Goal: Information Seeking & Learning: Learn about a topic

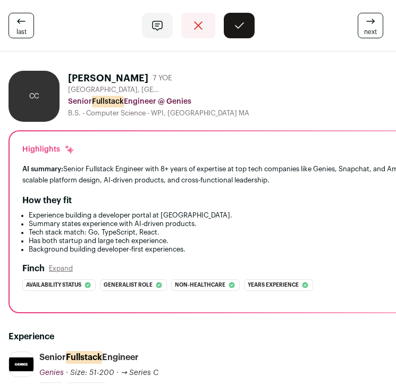
scroll to position [12, 0]
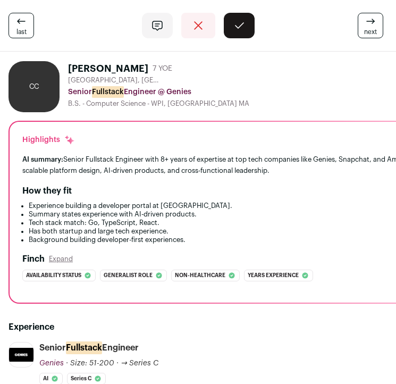
click at [90, 206] on li "Experience building a developer portal at [GEOGRAPHIC_DATA]." at bounding box center [241, 206] width 425 height 9
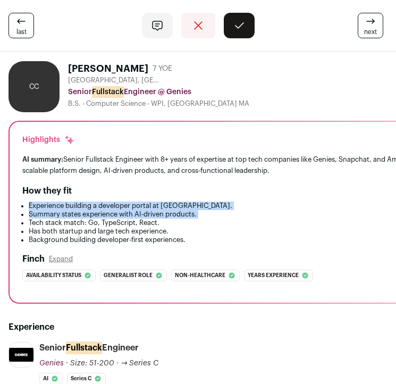
drag, startPoint x: 90, startPoint y: 206, endPoint x: 106, endPoint y: 214, distance: 17.1
click at [106, 214] on ul "Experience building a developer portal at Genies. Summary states experience wit…" at bounding box center [238, 223] width 432 height 43
click at [106, 214] on li "Summary states experience with AI-driven products." at bounding box center [241, 214] width 425 height 9
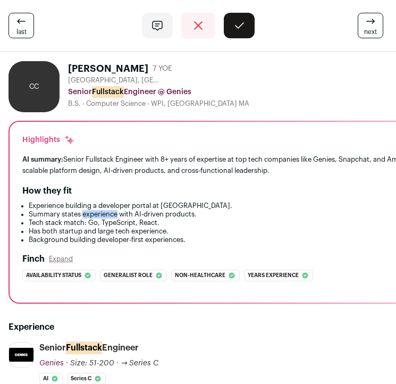
click at [106, 214] on li "Summary states experience with AI-driven products." at bounding box center [241, 214] width 425 height 9
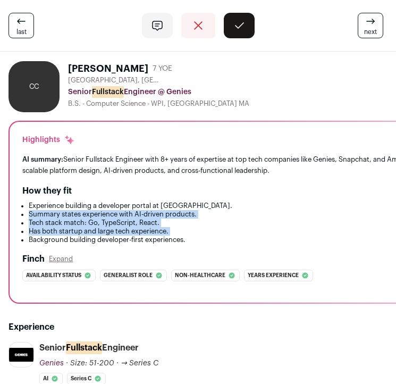
drag, startPoint x: 106, startPoint y: 214, endPoint x: 107, endPoint y: 229, distance: 14.9
click at [107, 229] on ul "Experience building a developer portal at Genies. Summary states experience wit…" at bounding box center [238, 223] width 432 height 43
click at [107, 229] on li "Has both startup and large tech experience." at bounding box center [241, 231] width 425 height 9
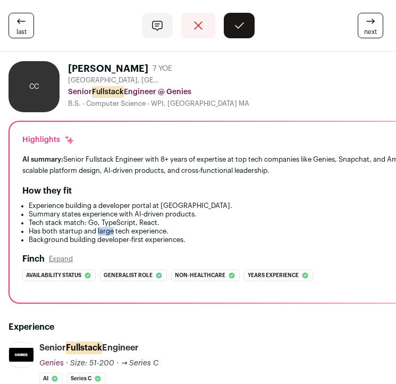
click at [107, 229] on li "Has both startup and large tech experience." at bounding box center [241, 231] width 425 height 9
click at [107, 233] on li "Has both startup and large tech experience." at bounding box center [241, 231] width 425 height 9
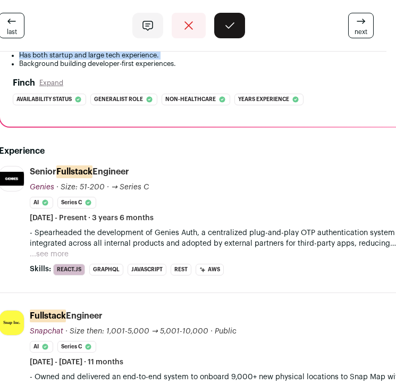
scroll to position [188, 11]
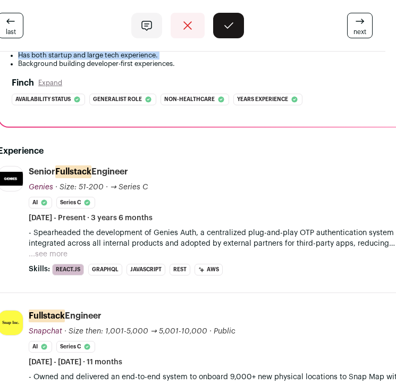
click at [50, 251] on button "...see more" at bounding box center [48, 254] width 39 height 11
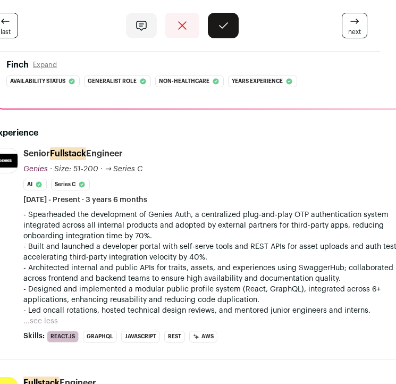
scroll to position [206, 30]
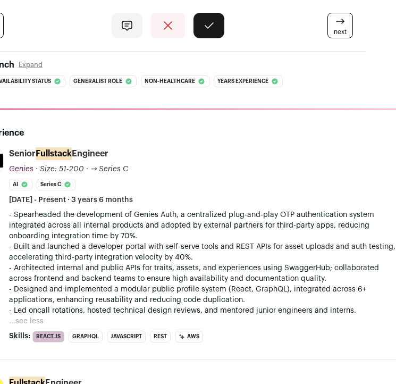
click at [184, 251] on p "- Built and launched a developer portal with self-serve tools and REST APIs for…" at bounding box center [223, 252] width 428 height 21
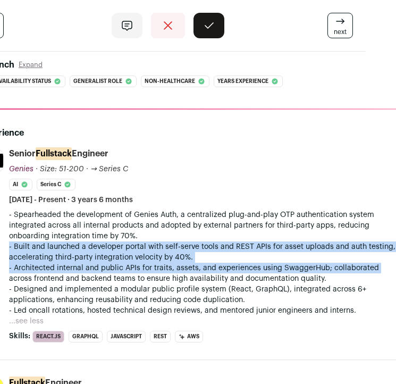
drag, startPoint x: 184, startPoint y: 251, endPoint x: 183, endPoint y: 266, distance: 15.5
click at [183, 266] on div "- Spearheaded the development of Genies Auth, a centralized plug-and-play OTP a…" at bounding box center [223, 263] width 428 height 106
click at [183, 266] on p "- Architected internal and public APIs for traits, assets, and experiences usin…" at bounding box center [223, 273] width 428 height 21
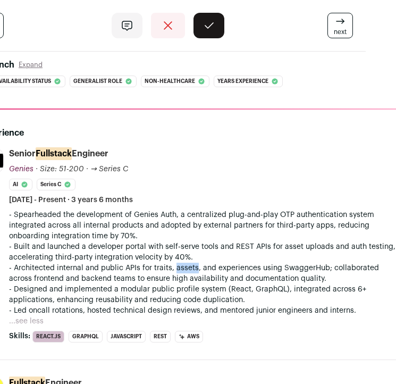
click at [183, 266] on p "- Architected internal and public APIs for traits, assets, and experiences usin…" at bounding box center [223, 273] width 428 height 21
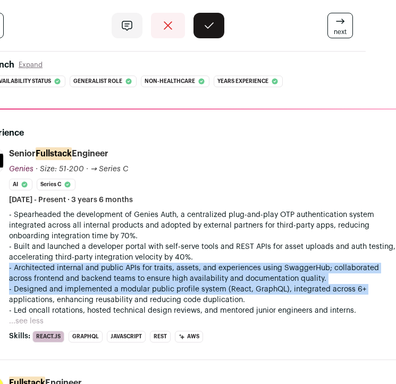
drag, startPoint x: 183, startPoint y: 266, endPoint x: 183, endPoint y: 286, distance: 20.2
click at [183, 286] on div "- Spearheaded the development of Genies Auth, a centralized plug-and-play OTP a…" at bounding box center [223, 263] width 428 height 106
click at [183, 286] on p "- Designed and implemented a modular public profile system (React, GraphQL), in…" at bounding box center [223, 294] width 428 height 21
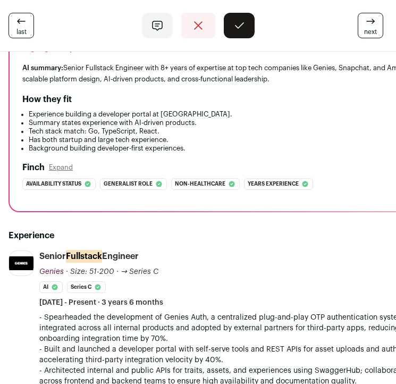
scroll to position [121, 0]
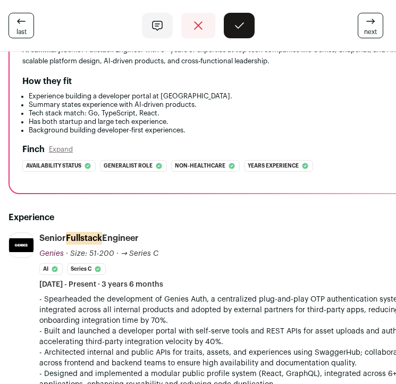
click at [65, 146] on button "Expand" at bounding box center [61, 149] width 24 height 9
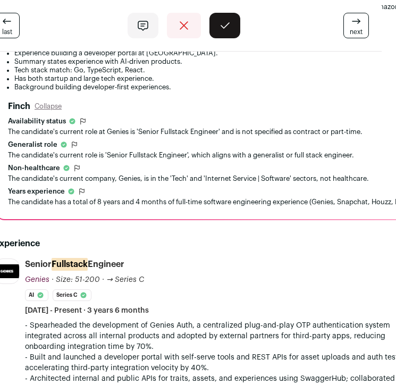
scroll to position [156, 14]
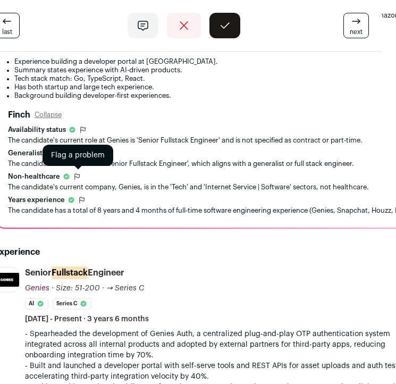
click at [76, 176] on icon "submit" at bounding box center [77, 176] width 9 height 9
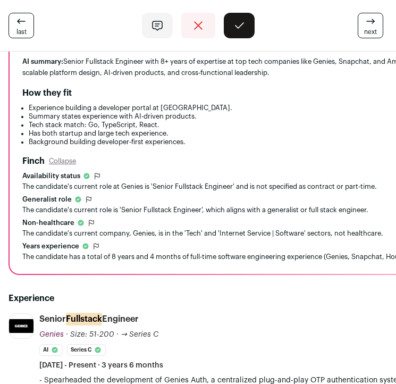
scroll to position [101, 0]
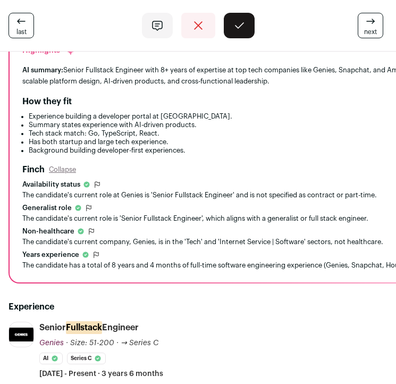
click at [68, 174] on div "Finch Collapse" at bounding box center [238, 169] width 432 height 13
click at [71, 172] on button "Collapse" at bounding box center [62, 169] width 27 height 9
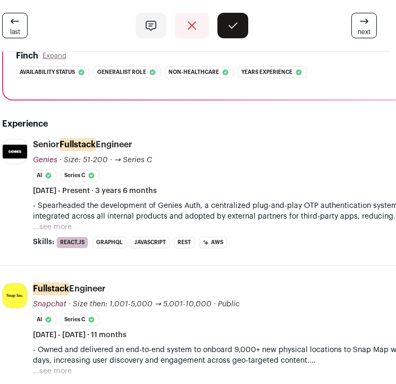
scroll to position [220, 6]
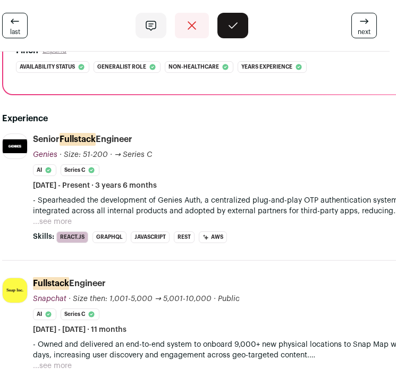
click at [61, 219] on button "...see more" at bounding box center [52, 222] width 39 height 11
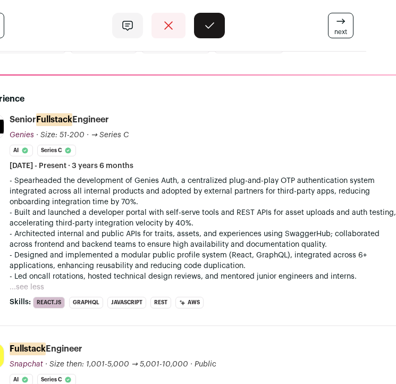
scroll to position [240, 30]
click at [113, 236] on p "- Architected internal and public APIs for traits, assets, and experiences usin…" at bounding box center [223, 239] width 428 height 21
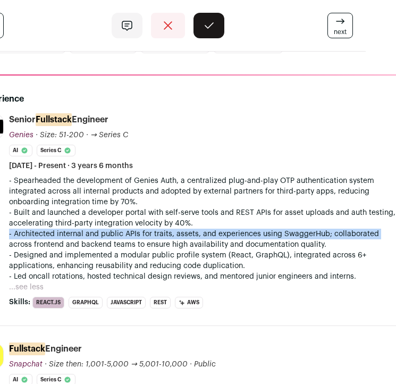
click at [113, 236] on p "- Architected internal and public APIs for traits, assets, and experiences usin…" at bounding box center [223, 239] width 428 height 21
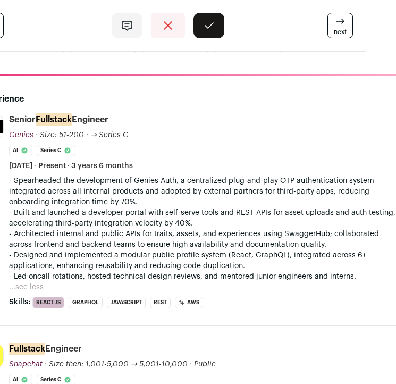
click at [109, 246] on p "- Architected internal and public APIs for traits, assets, and experiences usin…" at bounding box center [223, 239] width 428 height 21
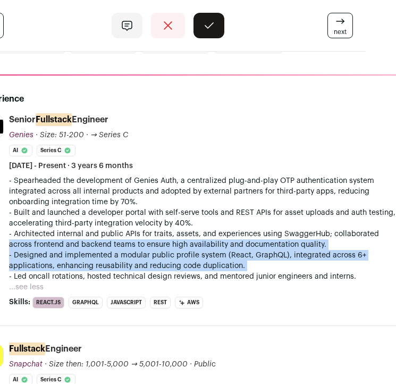
drag, startPoint x: 109, startPoint y: 246, endPoint x: 109, endPoint y: 263, distance: 17.0
click at [109, 263] on div "- Spearheaded the development of Genies Auth, a centralized plug-and-play OTP a…" at bounding box center [223, 229] width 428 height 106
click at [109, 263] on p "- Designed and implemented a modular public profile system (React, GraphQL), in…" at bounding box center [223, 260] width 428 height 21
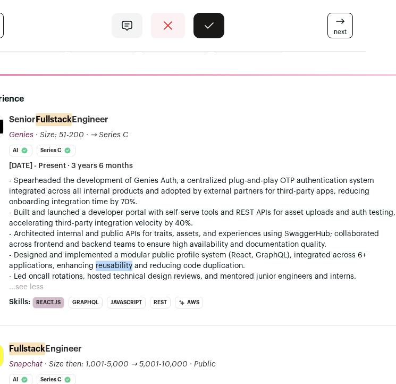
click at [109, 263] on p "- Designed and implemented a modular public profile system (React, GraphQL), in…" at bounding box center [223, 260] width 428 height 21
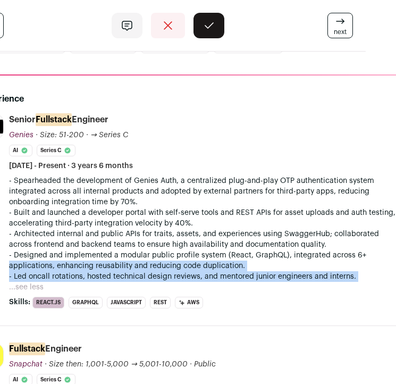
drag, startPoint x: 109, startPoint y: 263, endPoint x: 109, endPoint y: 274, distance: 11.2
click at [109, 274] on div "- Spearheaded the development of Genies Auth, a centralized plug-and-play OTP a…" at bounding box center [223, 229] width 428 height 106
click at [109, 274] on p "- Led oncall rotations, hosted technical design reviews, and mentored junior en…" at bounding box center [223, 276] width 428 height 11
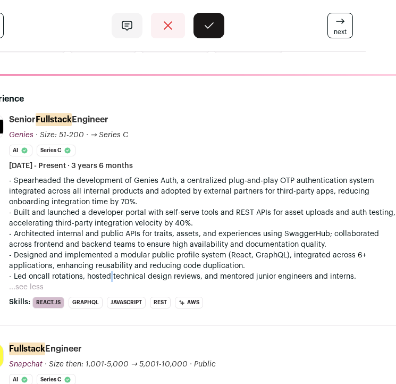
click at [109, 274] on p "- Led oncall rotations, hosted technical design reviews, and mentored junior en…" at bounding box center [223, 276] width 428 height 11
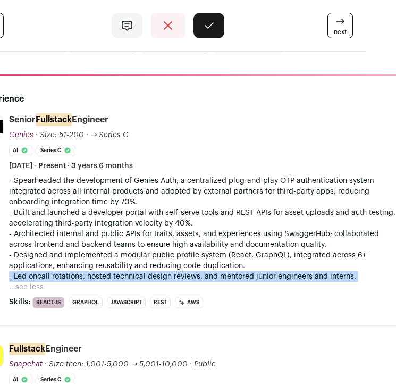
click at [109, 274] on p "- Led oncall rotations, hosted technical design reviews, and mentored junior en…" at bounding box center [223, 276] width 428 height 11
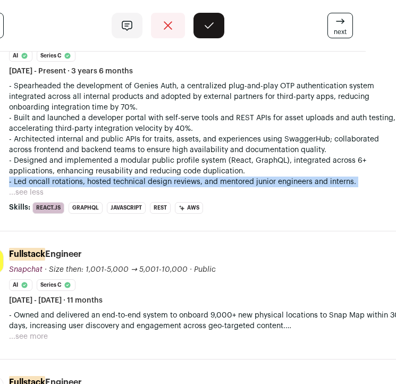
scroll to position [410, 30]
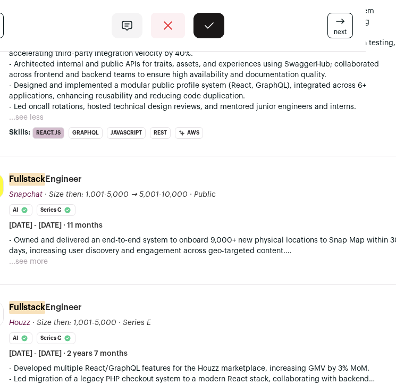
click at [156, 242] on p "- Owned and delivered an end-to-end system to onboard 9,000+ new physical locat…" at bounding box center [223, 245] width 428 height 21
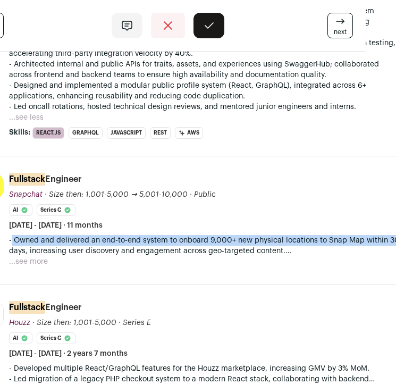
click at [156, 242] on p "- Owned and delivered an end-to-end system to onboard 9,000+ new physical locat…" at bounding box center [223, 245] width 428 height 21
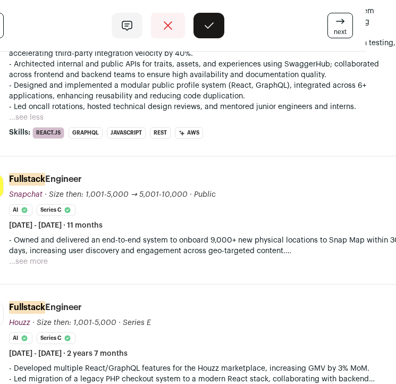
click at [152, 248] on p "- Owned and delivered an end-to-end system to onboard 9,000+ new physical locat…" at bounding box center [223, 245] width 428 height 21
click at [42, 262] on button "...see more" at bounding box center [28, 261] width 39 height 11
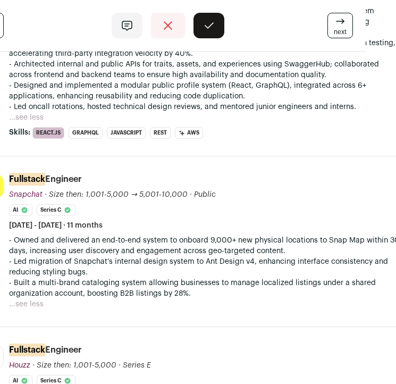
click at [94, 267] on p "- Led migration of Snapchat’s internal design system to Ant Design v4, enhancin…" at bounding box center [223, 266] width 428 height 21
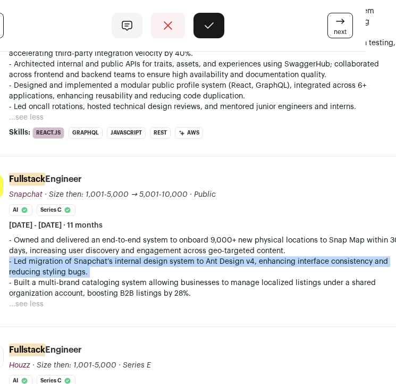
drag, startPoint x: 94, startPoint y: 267, endPoint x: 94, endPoint y: 275, distance: 8.0
click at [94, 275] on p "- Led migration of Snapchat’s internal design system to Ant Design v4, enhancin…" at bounding box center [223, 266] width 428 height 21
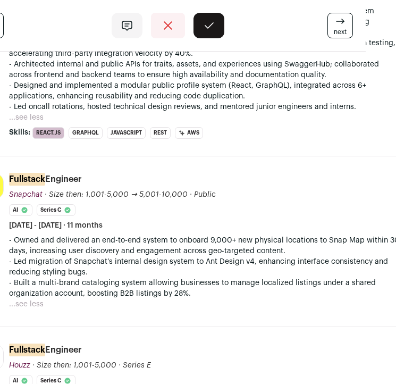
click at [94, 275] on p "- Led migration of Snapchat’s internal design system to Ant Design v4, enhancin…" at bounding box center [223, 266] width 428 height 21
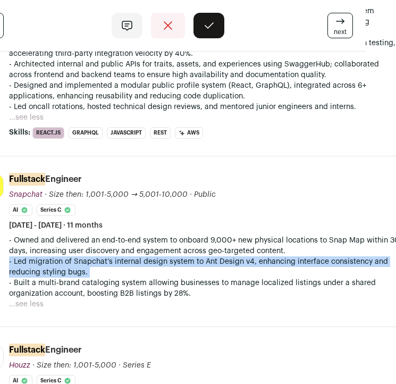
drag, startPoint x: 94, startPoint y: 275, endPoint x: 94, endPoint y: 265, distance: 9.6
click at [94, 265] on p "- Led migration of Snapchat’s internal design system to Ant Design v4, enhancin…" at bounding box center [223, 266] width 428 height 21
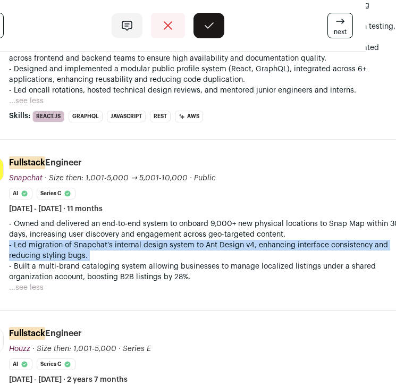
scroll to position [426, 29]
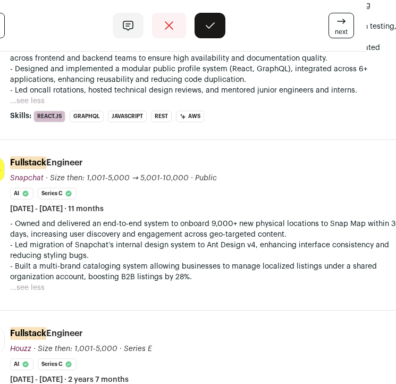
click at [94, 265] on p "- Built a multi-brand cataloging system allowing businesses to manage localized…" at bounding box center [224, 271] width 428 height 21
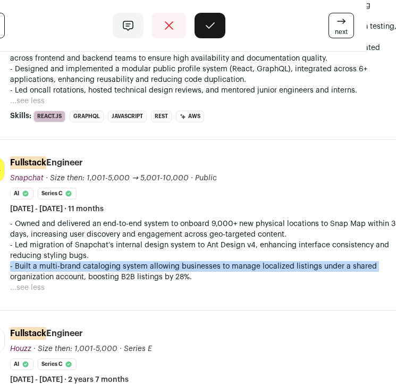
drag, startPoint x: 94, startPoint y: 265, endPoint x: 93, endPoint y: 271, distance: 6.4
click at [93, 271] on p "- Built a multi-brand cataloging system allowing businesses to manage localized…" at bounding box center [224, 271] width 428 height 21
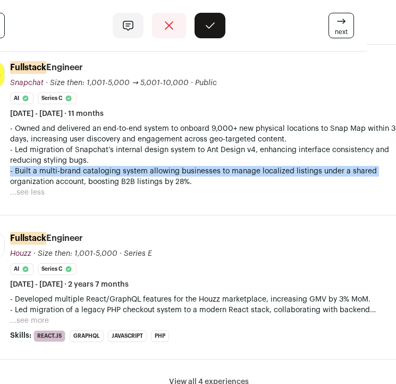
scroll to position [532, 29]
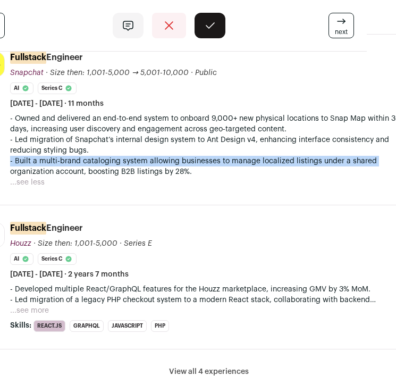
click at [36, 311] on button "...see more" at bounding box center [29, 310] width 39 height 11
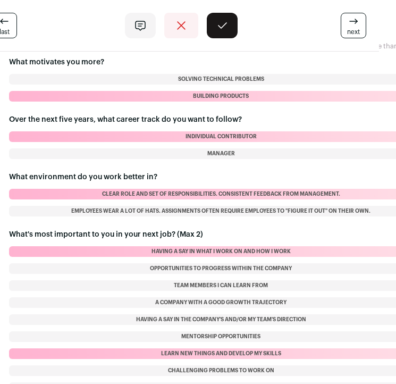
scroll to position [1651, 17]
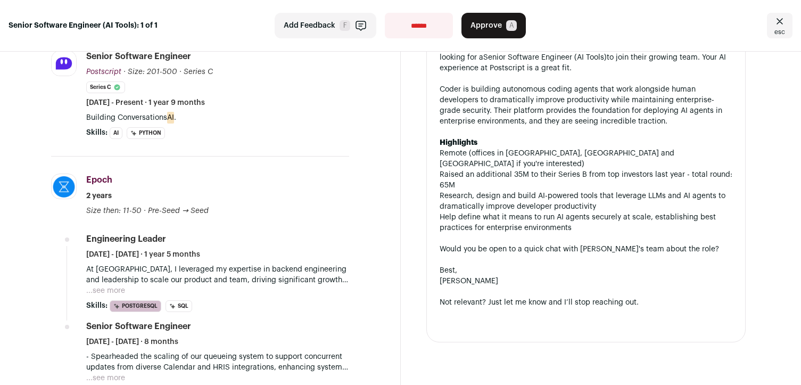
scroll to position [385, 0]
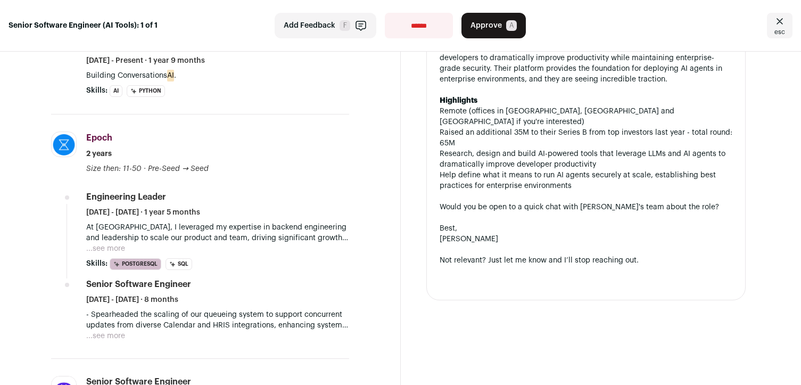
click at [281, 239] on p "At [GEOGRAPHIC_DATA], I leveraged my expertise in backend engineering and leade…" at bounding box center [217, 232] width 263 height 21
click at [281, 239] on p "At Epoch, I leveraged my expertise in backend engineering and leadership to sca…" at bounding box center [217, 232] width 263 height 21
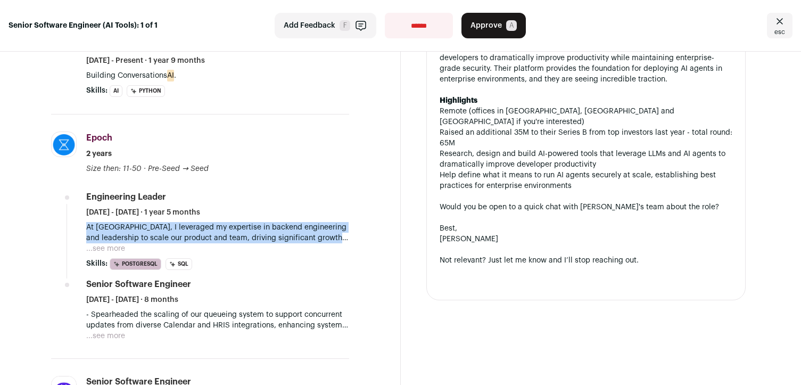
click at [281, 239] on p "At Epoch, I leveraged my expertise in backend engineering and leadership to sca…" at bounding box center [217, 232] width 263 height 21
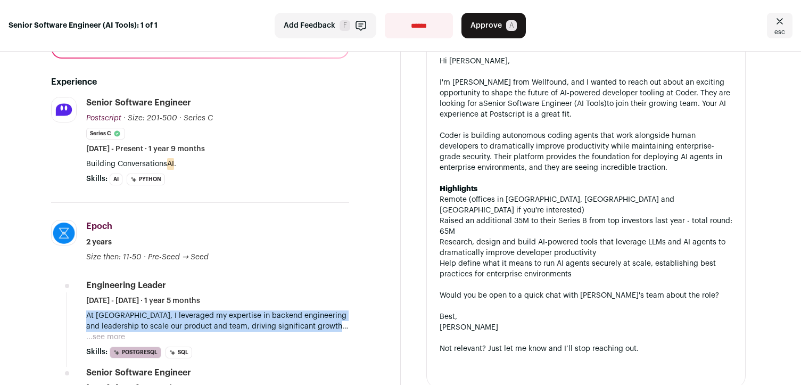
scroll to position [286, 0]
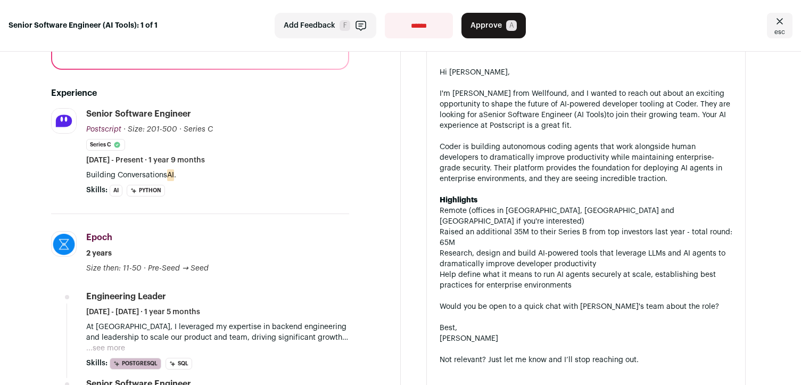
click at [527, 142] on div "Coder is building autonomous coding agents that work alongside human developers…" at bounding box center [586, 163] width 293 height 43
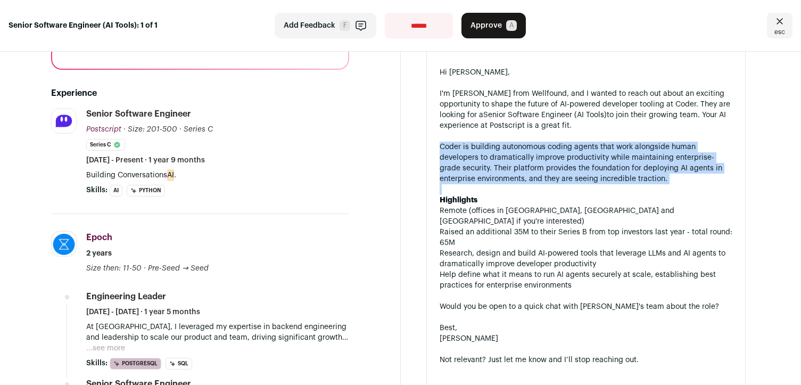
click at [527, 142] on div "Coder is building autonomous coding agents that work alongside human developers…" at bounding box center [586, 163] width 293 height 43
click at [440, 142] on div "Coder is building autonomous coding agents that work alongside human developers…" at bounding box center [586, 163] width 293 height 43
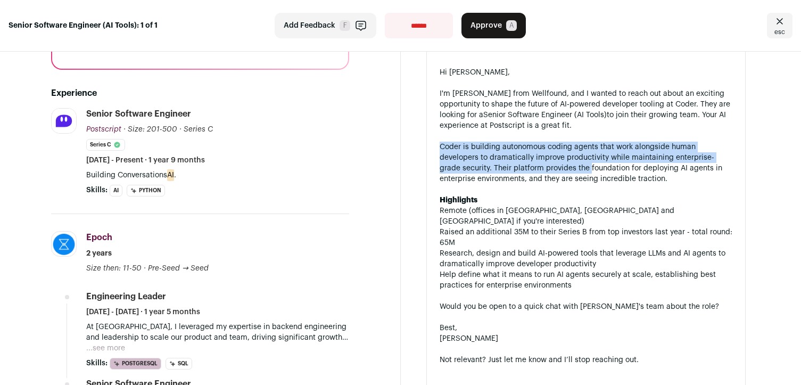
drag, startPoint x: 440, startPoint y: 119, endPoint x: 566, endPoint y: 138, distance: 127.6
click at [566, 142] on div "Coder is building autonomous coding agents that work alongside human developers…" at bounding box center [586, 163] width 293 height 43
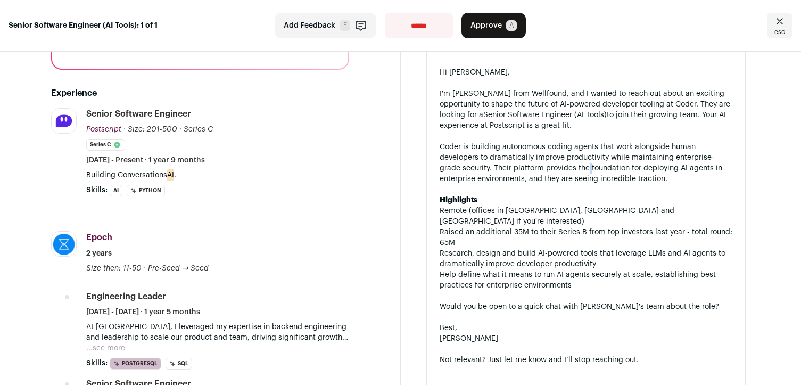
click at [566, 142] on div "Coder is building autonomous coding agents that work alongside human developers…" at bounding box center [586, 163] width 293 height 43
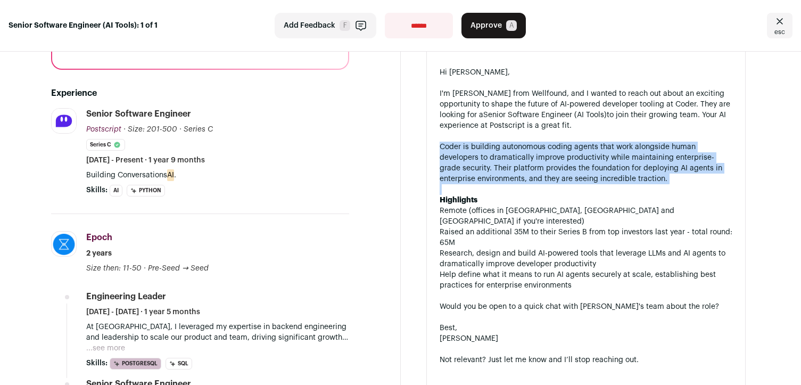
click at [566, 142] on div "Coder is building autonomous coding agents that work alongside human developers…" at bounding box center [586, 163] width 293 height 43
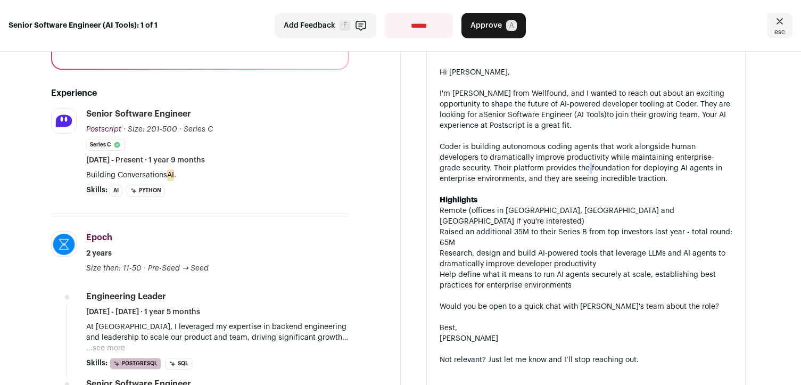
click at [566, 142] on div "Coder is building autonomous coding agents that work alongside human developers…" at bounding box center [586, 163] width 293 height 43
click at [470, 142] on div "Coder is building autonomous coding agents that work alongside human developers…" at bounding box center [586, 163] width 293 height 43
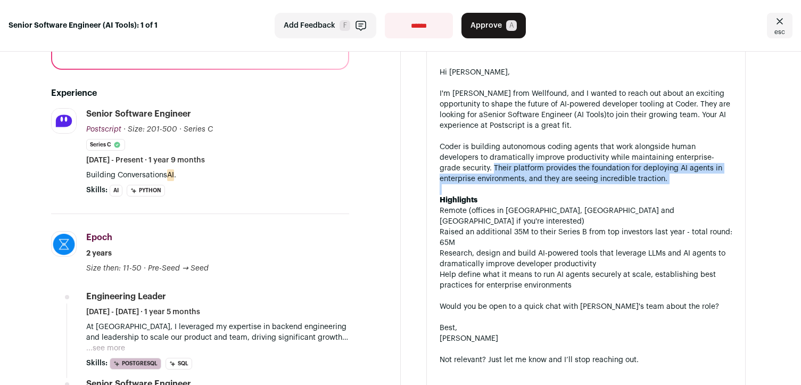
drag, startPoint x: 470, startPoint y: 132, endPoint x: 697, endPoint y: 160, distance: 228.3
click at [697, 160] on div "Hi Salman, I'm Kyle from Wellfound, and I wanted to reach out about an exciting…" at bounding box center [586, 226] width 293 height 319
click at [697, 184] on div at bounding box center [586, 189] width 293 height 11
drag, startPoint x: 697, startPoint y: 160, endPoint x: 502, endPoint y: 132, distance: 196.7
click at [504, 132] on div "Hi Salman, I'm Kyle from Wellfound, and I wanted to reach out about an exciting…" at bounding box center [586, 226] width 293 height 319
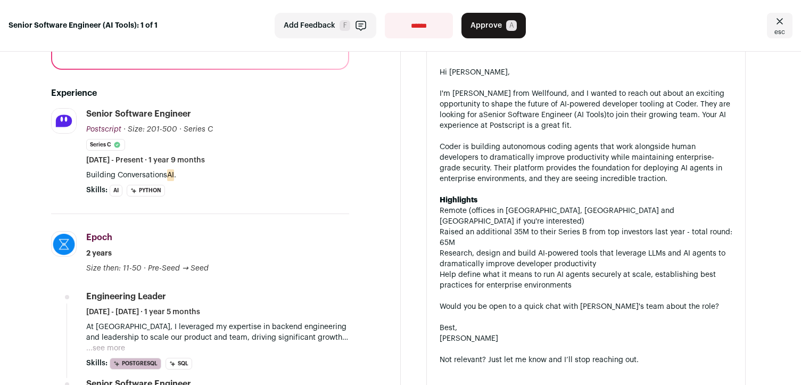
click at [481, 142] on div "Coder is building autonomous coding agents that work alongside human developers…" at bounding box center [586, 163] width 293 height 43
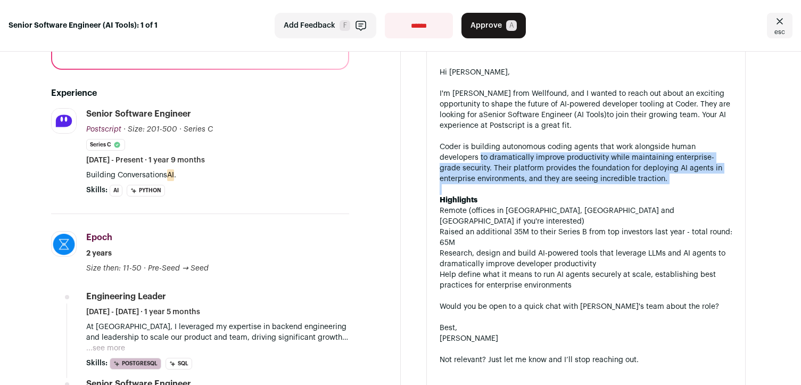
drag, startPoint x: 481, startPoint y: 130, endPoint x: 667, endPoint y: 153, distance: 187.6
click at [667, 153] on div "Hi Salman, I'm Kyle from Wellfound, and I wanted to reach out about an exciting…" at bounding box center [586, 226] width 293 height 319
click at [667, 184] on div at bounding box center [586, 189] width 293 height 11
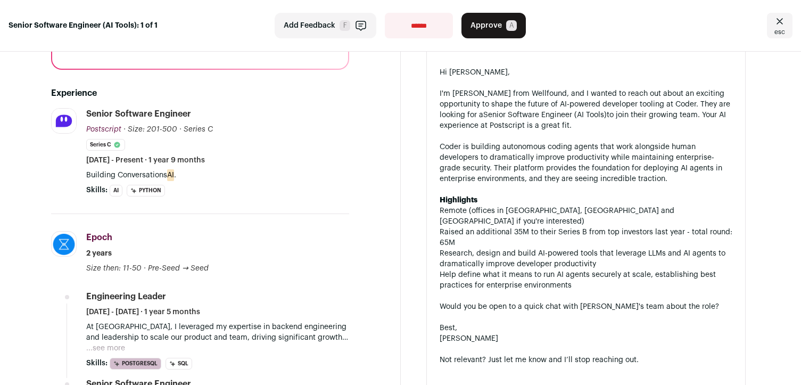
click at [656, 205] on li "Remote (offices in [GEOGRAPHIC_DATA], [GEOGRAPHIC_DATA] and [GEOGRAPHIC_DATA] i…" at bounding box center [586, 215] width 293 height 21
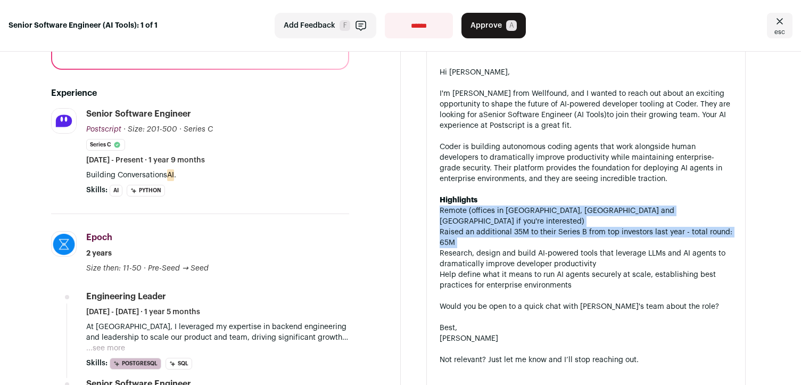
drag, startPoint x: 656, startPoint y: 180, endPoint x: 651, endPoint y: 205, distance: 24.9
click at [651, 205] on ul "Remote (offices in SF, Austin and London if you're interested) Raised an additi…" at bounding box center [586, 247] width 293 height 85
click at [651, 248] on li "Research, design and build AI-powered tools that leverage LLMs and AI agents to…" at bounding box center [586, 258] width 293 height 21
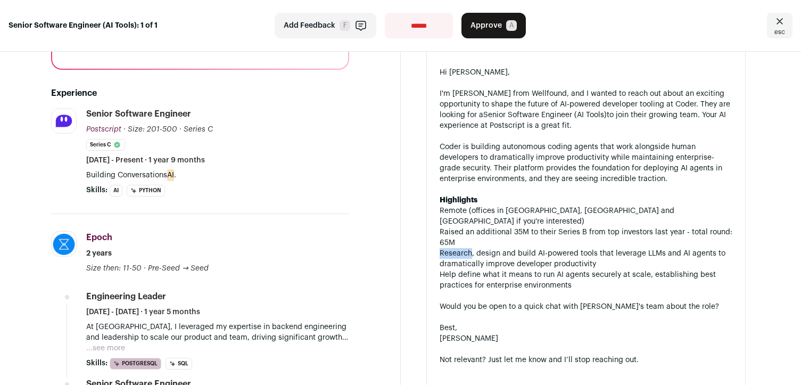
click at [651, 248] on li "Research, design and build AI-powered tools that leverage LLMs and AI agents to…" at bounding box center [586, 258] width 293 height 21
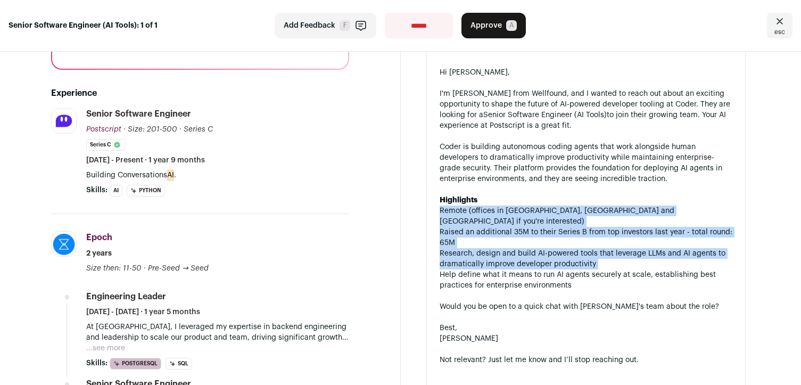
drag, startPoint x: 651, startPoint y: 205, endPoint x: 653, endPoint y: 177, distance: 27.7
click at [653, 205] on ul "Remote (offices in SF, Austin and London if you're interested) Raised an additi…" at bounding box center [586, 247] width 293 height 85
click at [653, 205] on li "Remote (offices in [GEOGRAPHIC_DATA], [GEOGRAPHIC_DATA] and [GEOGRAPHIC_DATA] i…" at bounding box center [586, 215] width 293 height 21
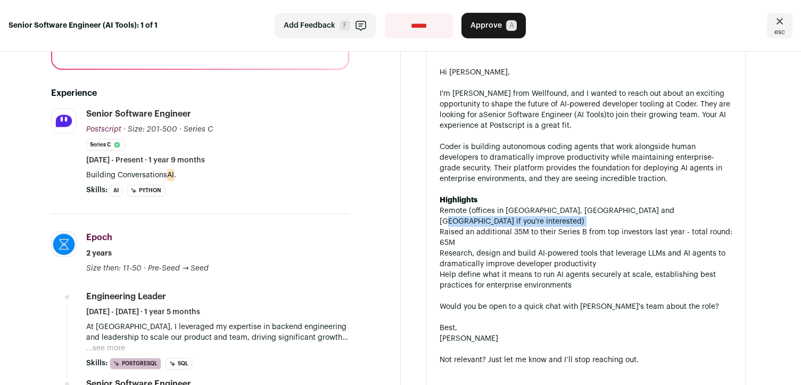
click at [653, 205] on li "Remote (offices in [GEOGRAPHIC_DATA], [GEOGRAPHIC_DATA] and [GEOGRAPHIC_DATA] i…" at bounding box center [586, 215] width 293 height 21
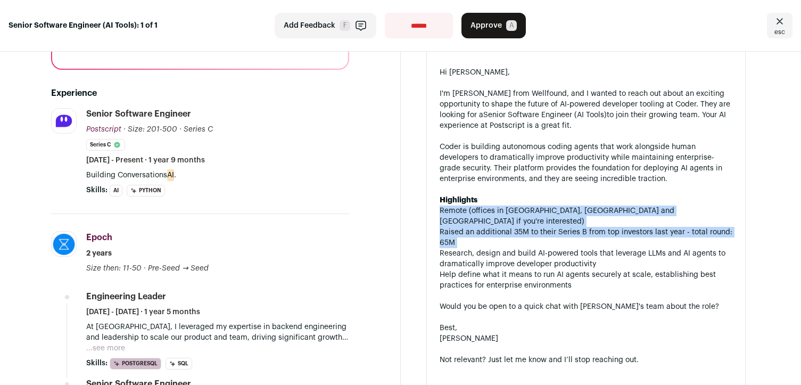
drag, startPoint x: 653, startPoint y: 177, endPoint x: 651, endPoint y: 204, distance: 26.7
click at [651, 205] on ul "Remote (offices in SF, Austin and London if you're interested) Raised an additi…" at bounding box center [586, 247] width 293 height 85
click at [651, 227] on li "Raised an additional 35M to their Series B from top investors last year - total…" at bounding box center [586, 237] width 293 height 21
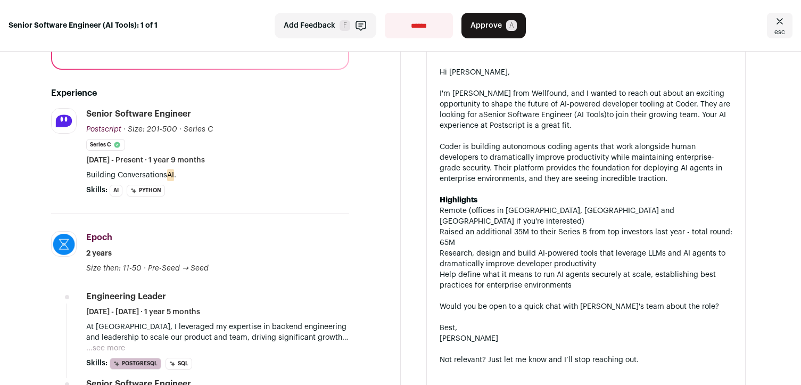
click at [651, 227] on li "Raised an additional 35M to their Series B from top investors last year - total…" at bounding box center [586, 237] width 293 height 21
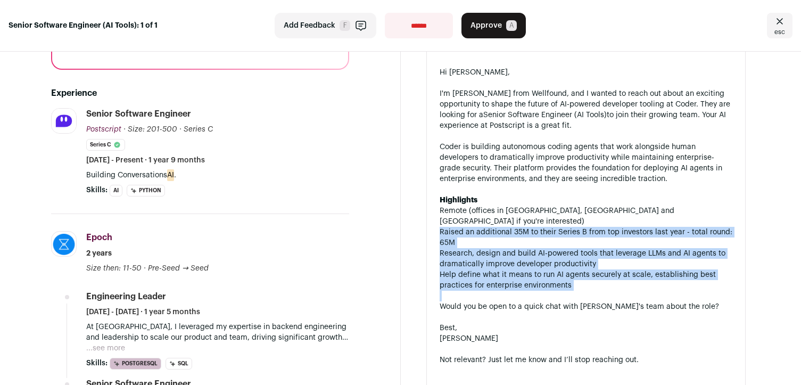
drag, startPoint x: 651, startPoint y: 204, endPoint x: 651, endPoint y: 234, distance: 29.8
click at [651, 234] on ul "Remote (offices in SF, Austin and London if you're interested) Raised an additi…" at bounding box center [586, 247] width 293 height 85
click at [653, 248] on li "Research, design and build AI-powered tools that leverage LLMs and AI agents to…" at bounding box center [586, 258] width 293 height 21
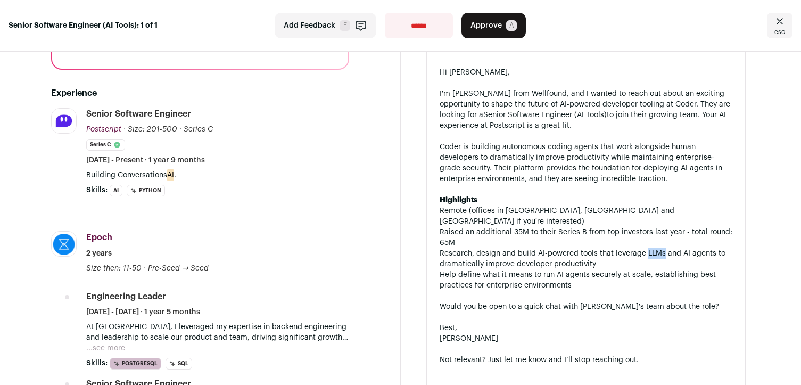
click at [653, 248] on li "Research, design and build AI-powered tools that leverage LLMs and AI agents to…" at bounding box center [586, 258] width 293 height 21
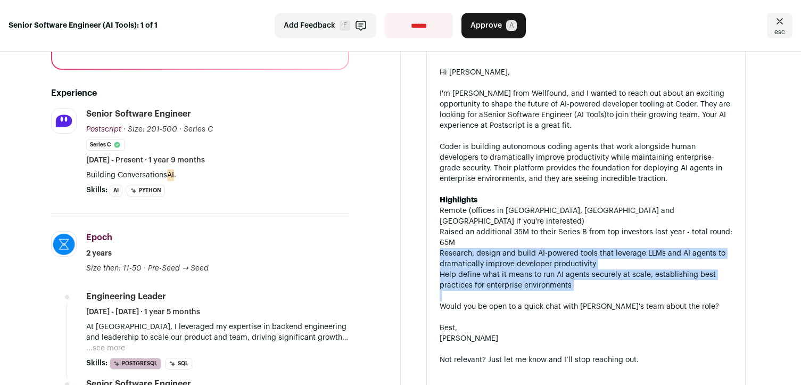
drag, startPoint x: 653, startPoint y: 214, endPoint x: 653, endPoint y: 227, distance: 12.8
click at [653, 227] on ul "Remote (offices in SF, Austin and London if you're interested) Raised an additi…" at bounding box center [586, 247] width 293 height 85
click at [653, 269] on li "Help define what it means to run AI agents securely at scale, establishing best…" at bounding box center [586, 279] width 293 height 21
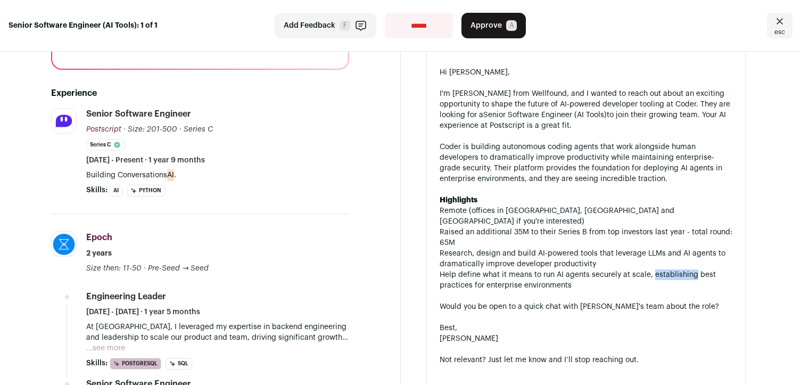
click at [653, 269] on li "Help define what it means to run AI agents securely at scale, establishing best…" at bounding box center [586, 279] width 293 height 21
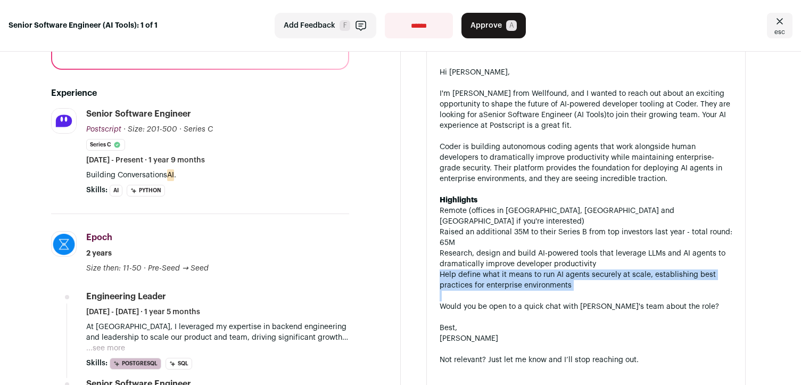
click at [653, 269] on li "Help define what it means to run AI agents securely at scale, establishing best…" at bounding box center [586, 279] width 293 height 21
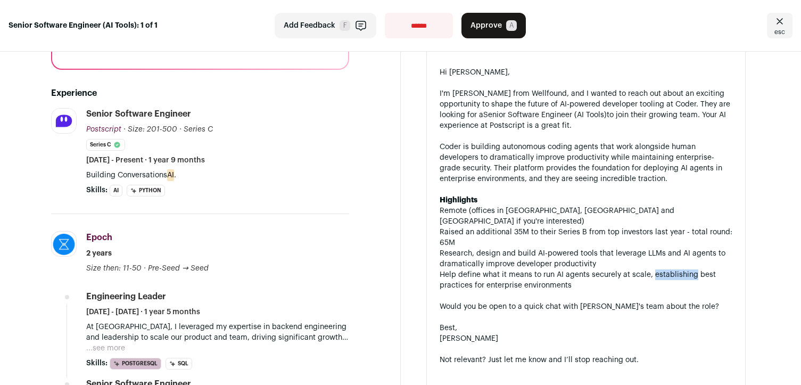
click at [653, 269] on li "Help define what it means to run AI agents securely at scale, establishing best…" at bounding box center [586, 279] width 293 height 21
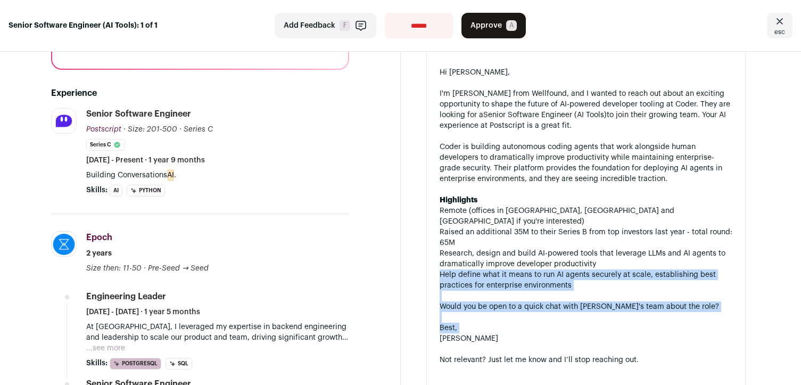
drag, startPoint x: 653, startPoint y: 227, endPoint x: 648, endPoint y: 290, distance: 63.0
click at [648, 290] on div "Hi Salman, I'm Kyle from Wellfound, and I wanted to reach out about an exciting…" at bounding box center [586, 226] width 293 height 319
click at [648, 333] on div "[PERSON_NAME]" at bounding box center [586, 338] width 293 height 11
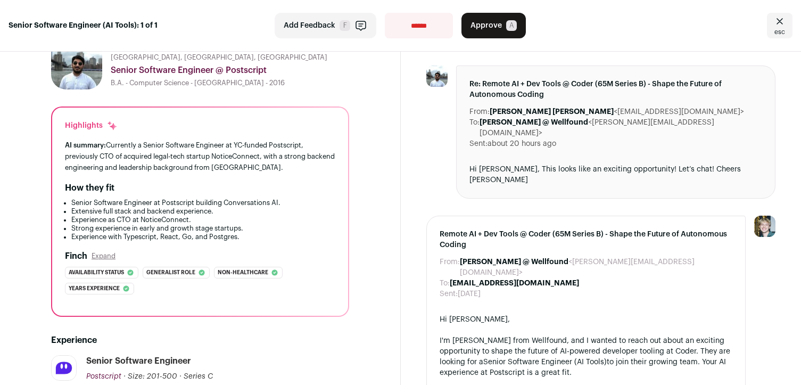
scroll to position [0, 0]
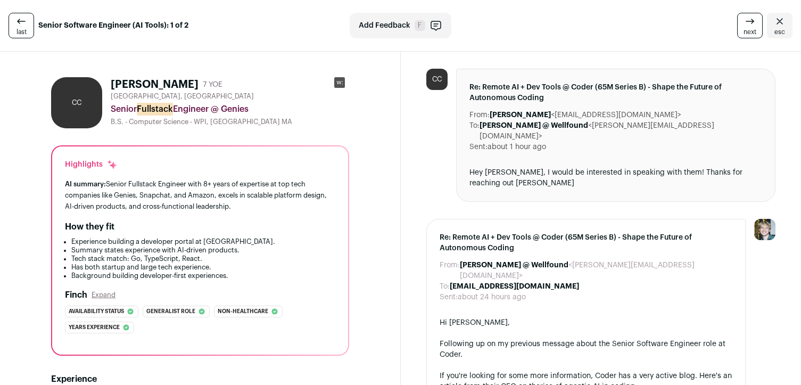
click at [203, 121] on div "B.S. - Computer Science - WPI, [GEOGRAPHIC_DATA] MA" at bounding box center [230, 122] width 238 height 9
drag, startPoint x: 203, startPoint y: 121, endPoint x: 295, endPoint y: 121, distance: 92.1
click at [295, 121] on div "B.S. - Computer Science - WPI, [GEOGRAPHIC_DATA] MA" at bounding box center [230, 122] width 238 height 9
